Goal: Task Accomplishment & Management: Manage account settings

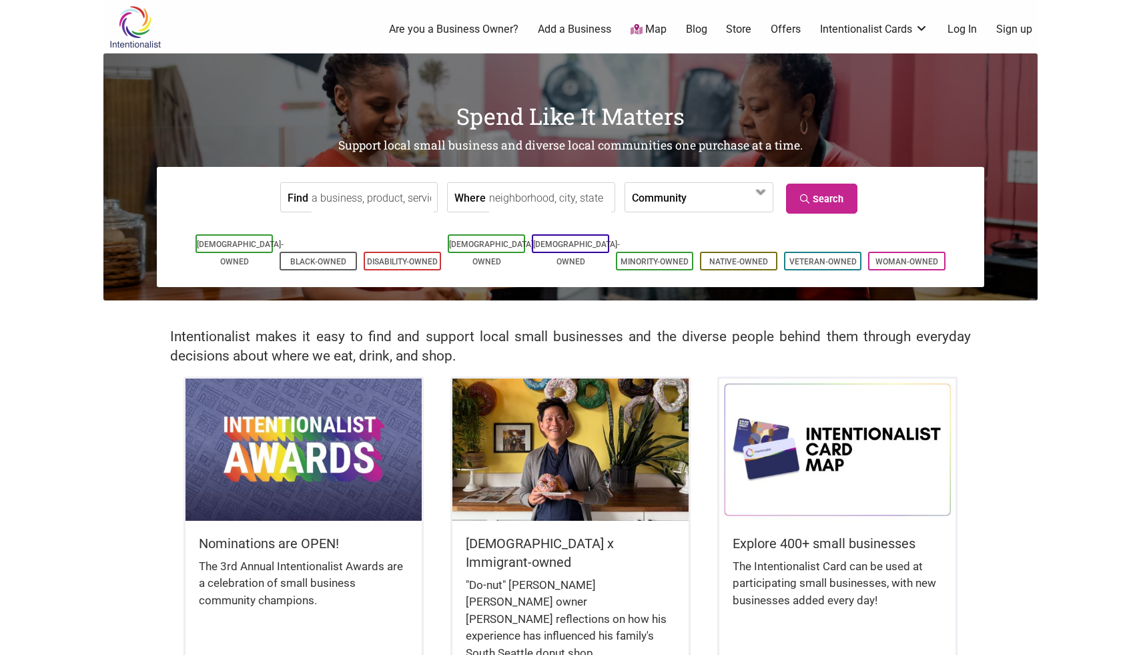
click at [963, 29] on link "Log In" at bounding box center [962, 29] width 29 height 15
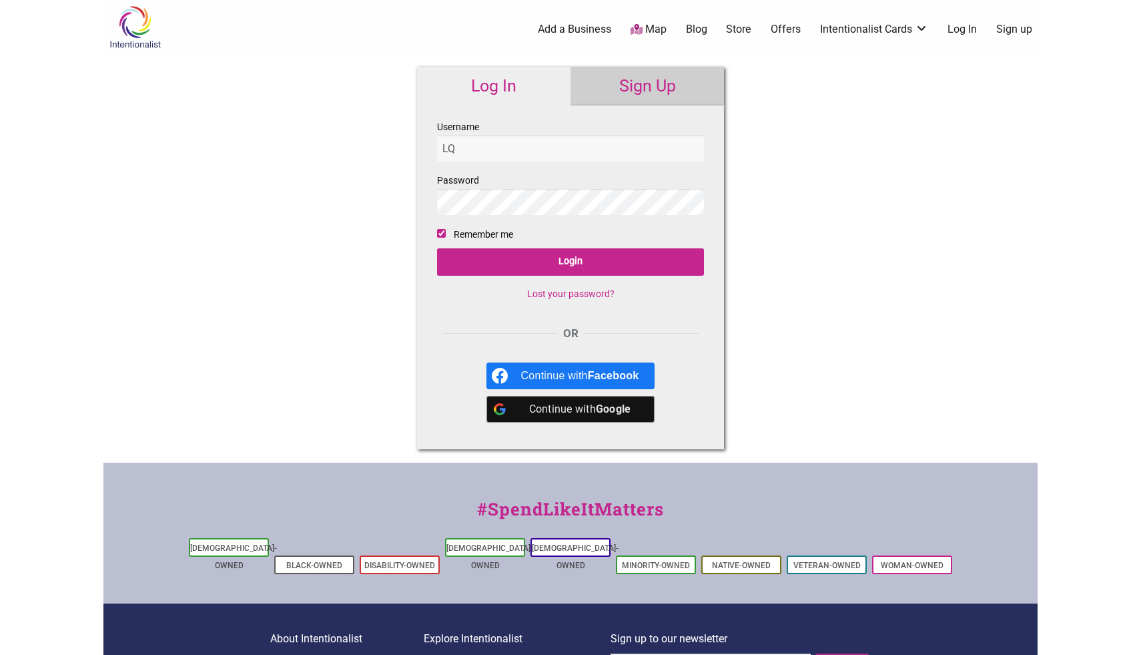
type input "[EMAIL_ADDRESS][DOMAIN_NAME]"
